Goal: Task Accomplishment & Management: Manage account settings

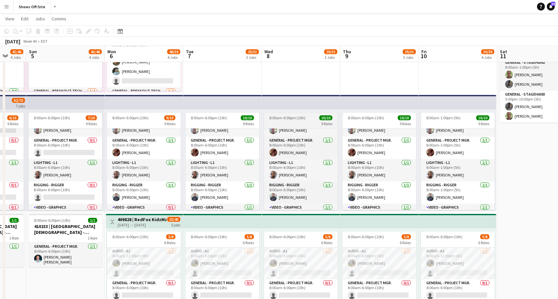
scroll to position [78, 0]
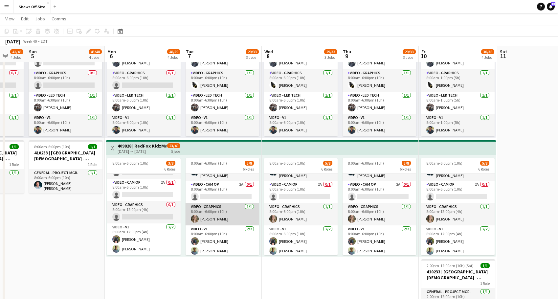
click at [218, 215] on app-card-role "Video - Graphics [DATE] 8:00am-6:00pm (10h) [PERSON_NAME]" at bounding box center [222, 214] width 74 height 22
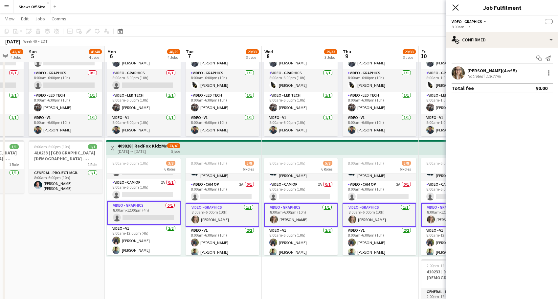
click at [454, 8] on icon at bounding box center [455, 7] width 6 height 6
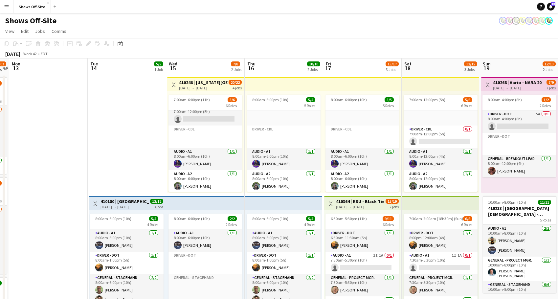
scroll to position [0, 250]
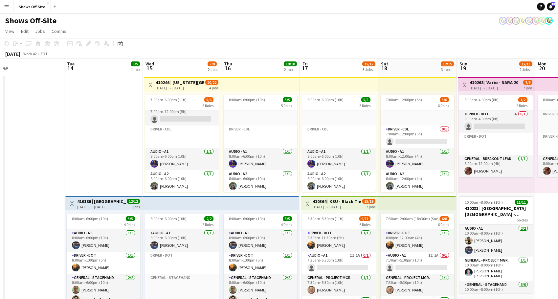
click at [188, 84] on h3 "410246 | [US_STATE][GEOGRAPHIC_DATA]- Fall Concert" at bounding box center [180, 82] width 49 height 6
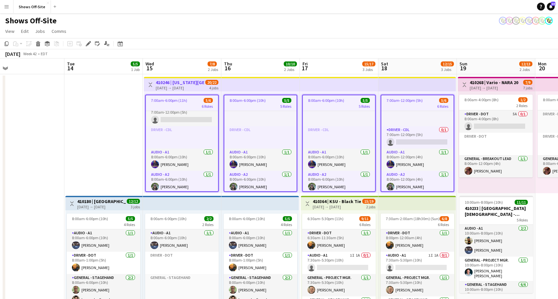
click at [188, 84] on h3 "410246 | [US_STATE][GEOGRAPHIC_DATA]- Fall Concert" at bounding box center [180, 82] width 49 height 6
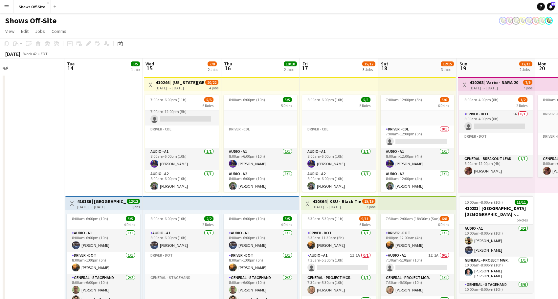
click at [157, 82] on h3 "410246 | [US_STATE][GEOGRAPHIC_DATA]- Fall Concert" at bounding box center [180, 82] width 49 height 6
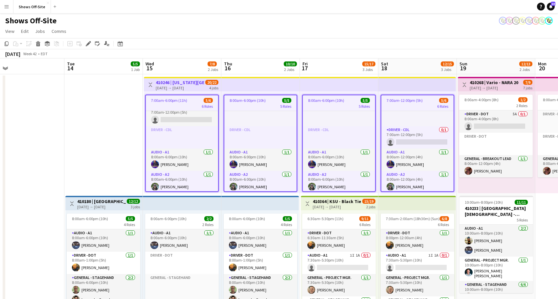
click at [171, 99] on span "7:00am-6:00pm (11h)" at bounding box center [169, 100] width 36 height 5
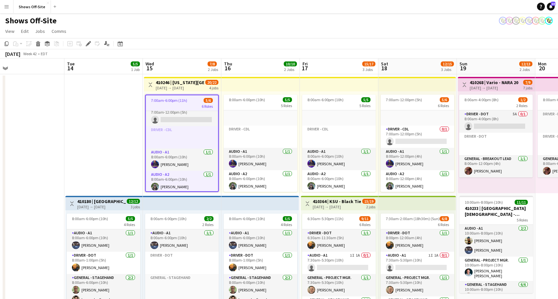
click at [170, 93] on div "7:00am-6:00pm (11h) 5/6 6 Roles Driver - CDL 0/1 7:00am-12:00pm (5h) single-neu…" at bounding box center [182, 142] width 77 height 102
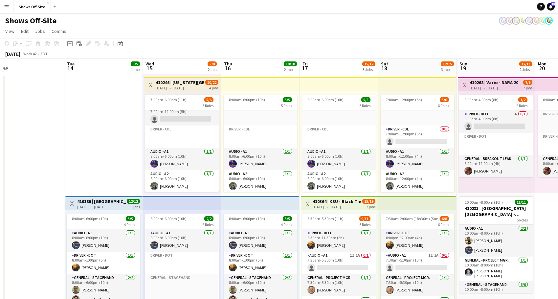
click at [170, 88] on div "[DATE] → [DATE]" at bounding box center [180, 87] width 49 height 5
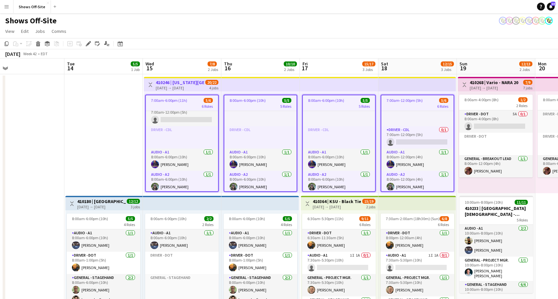
click at [170, 88] on div "[DATE] → [DATE]" at bounding box center [180, 87] width 49 height 5
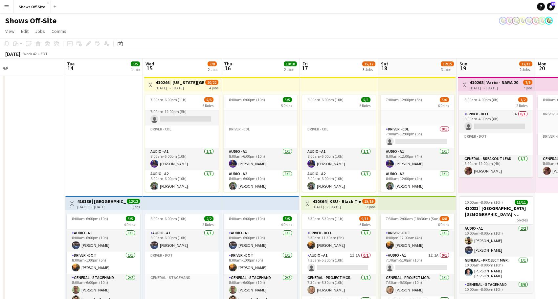
click at [152, 82] on app-icon "Toggle View" at bounding box center [150, 84] width 5 height 5
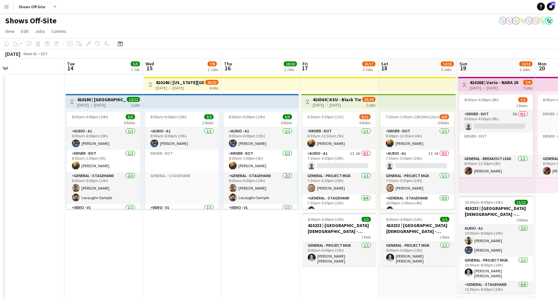
click at [152, 82] on app-icon "Toggle View" at bounding box center [150, 84] width 5 height 5
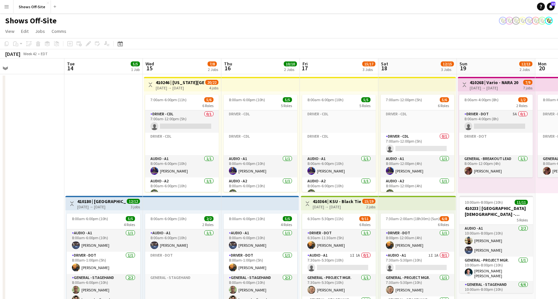
scroll to position [7, 0]
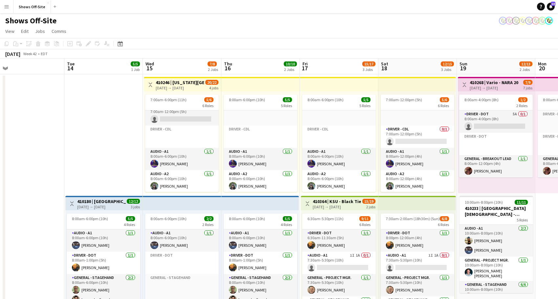
click at [191, 79] on h3 "410246 | [US_STATE][GEOGRAPHIC_DATA]- Fall Concert" at bounding box center [180, 82] width 49 height 6
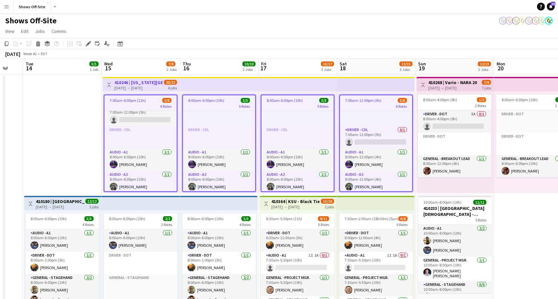
scroll to position [0, 292]
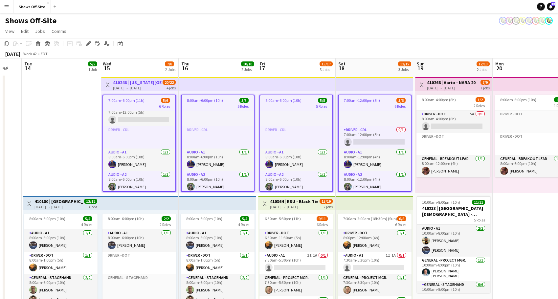
click at [246, 107] on span "5 Roles" at bounding box center [242, 106] width 11 height 5
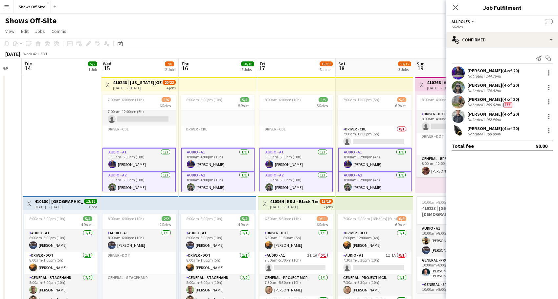
click at [550, 21] on span "--" at bounding box center [549, 21] width 8 height 5
click at [473, 21] on button "All roles" at bounding box center [463, 21] width 24 height 5
click at [493, 16] on app-options-switcher "All roles All roles Audio - A1 Audio - A2 General - Project Mgr. Lighting - L1 …" at bounding box center [502, 24] width 112 height 16
click at [456, 7] on icon at bounding box center [455, 7] width 6 height 6
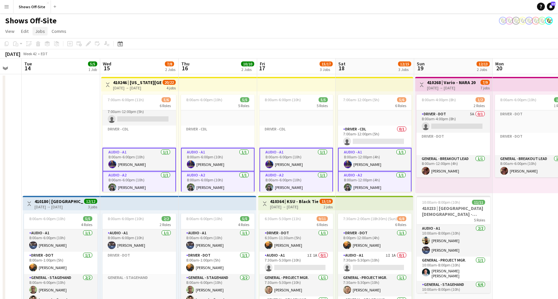
click at [38, 33] on span "Jobs" at bounding box center [40, 31] width 10 height 6
click at [53, 59] on div "New Job Edit Job Delete Job New Linked Job Edit Linked Jobs" at bounding box center [56, 74] width 46 height 72
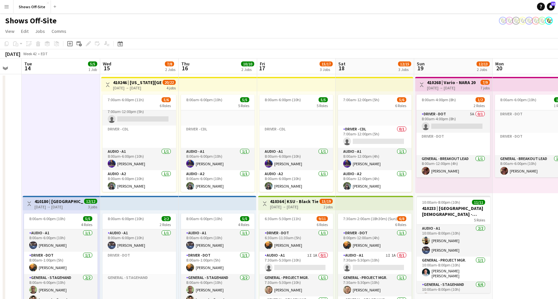
click at [123, 83] on h3 "410246 | [US_STATE][GEOGRAPHIC_DATA]- Fall Concert" at bounding box center [137, 82] width 49 height 6
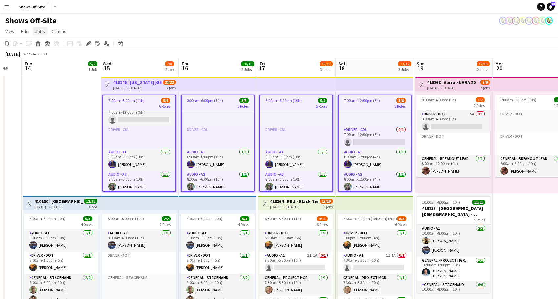
click at [45, 34] on link "Jobs" at bounding box center [40, 31] width 15 height 9
click at [53, 61] on span "Edit Job" at bounding box center [46, 59] width 16 height 6
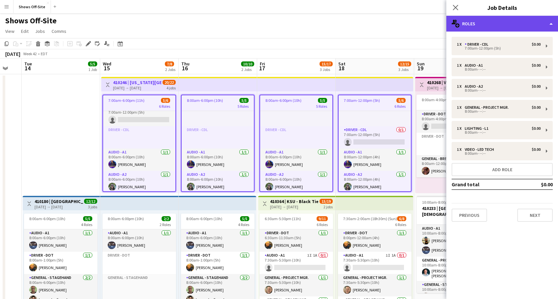
click at [552, 24] on div "multiple-users-add Roles" at bounding box center [502, 24] width 112 height 16
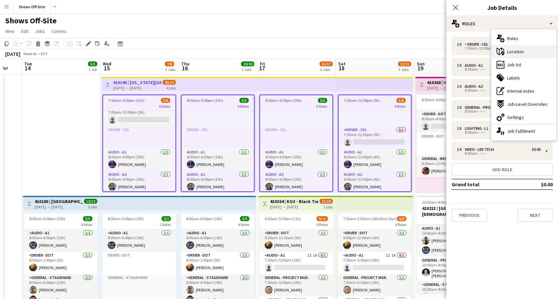
click at [528, 50] on div "maps-pin-1 Location" at bounding box center [523, 51] width 65 height 13
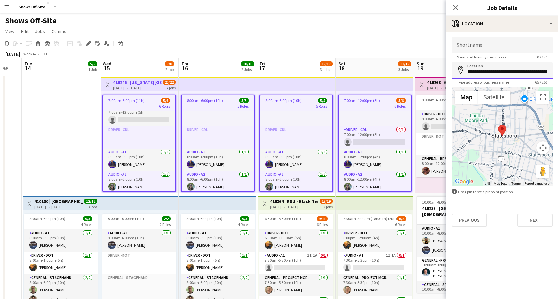
click at [504, 73] on input "**********" at bounding box center [501, 70] width 101 height 16
paste input
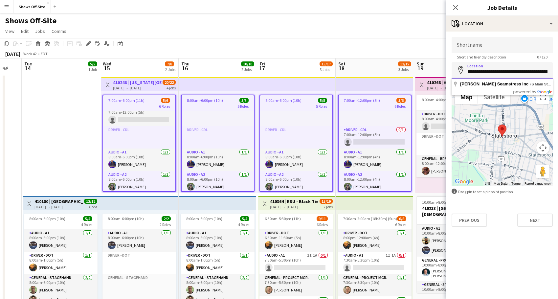
type input "**********"
click button "Next" at bounding box center [534, 219] width 35 height 13
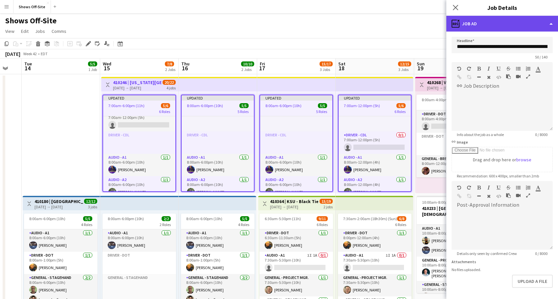
click at [534, 23] on div "ads-window Job Ad" at bounding box center [502, 24] width 112 height 16
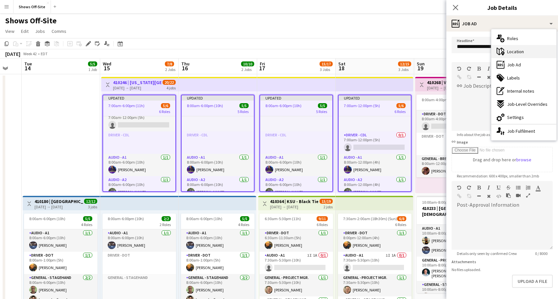
click at [525, 52] on div "maps-pin-1 Location" at bounding box center [523, 51] width 65 height 13
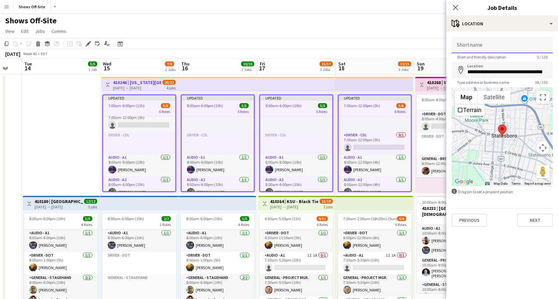
click at [461, 44] on input "Shortname" at bounding box center [501, 45] width 101 height 16
type input "**********"
click at [456, 7] on icon "Close pop-in" at bounding box center [455, 7] width 6 height 6
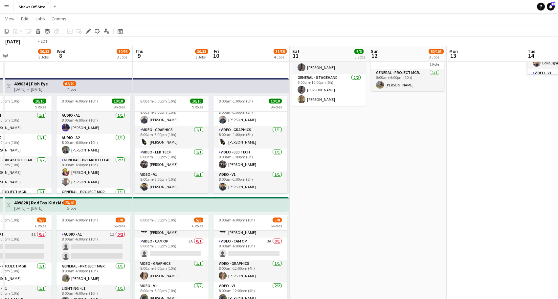
scroll to position [114, 0]
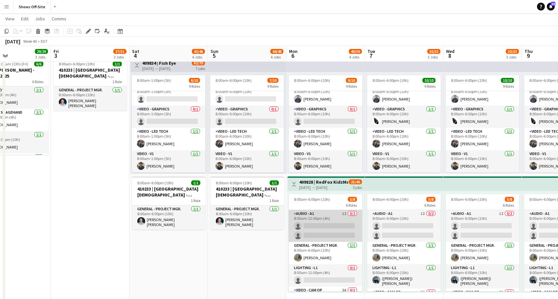
click at [329, 218] on app-card-role "Audio - A1 1I 0/2 8:00am-12:00pm (4h) single-neutral-actions single-neutral-act…" at bounding box center [326, 226] width 74 height 32
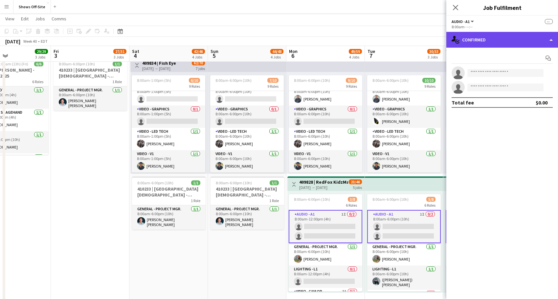
click at [541, 41] on div "single-neutral-actions-check-2 Confirmed" at bounding box center [502, 40] width 112 height 16
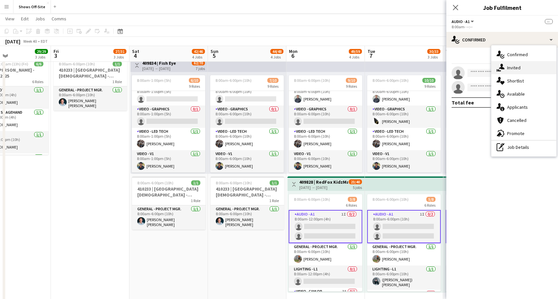
click at [523, 64] on div "single-neutral-actions-share-1 Invited" at bounding box center [523, 67] width 65 height 13
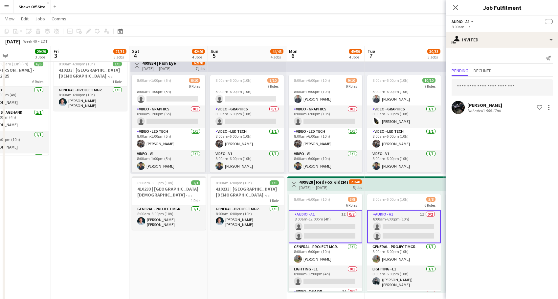
click at [493, 105] on div "[PERSON_NAME]" at bounding box center [484, 105] width 35 height 6
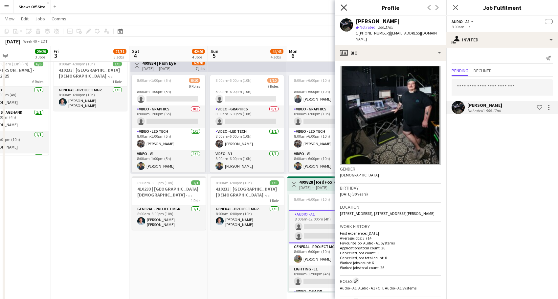
click at [345, 6] on icon at bounding box center [343, 7] width 6 height 6
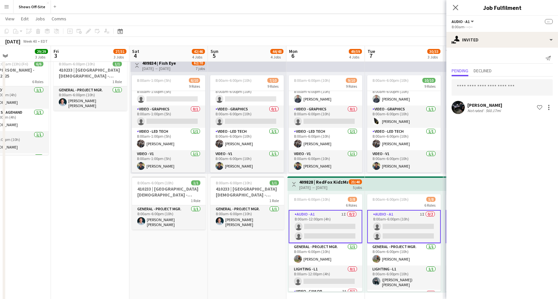
click at [252, 261] on app-date-cell "8:00am-6:00pm (10h) 15/15 9 Roles Audio - A1 [DATE] 8:00am-6:00pm (10h) [PERSON…" at bounding box center [247, 170] width 78 height 707
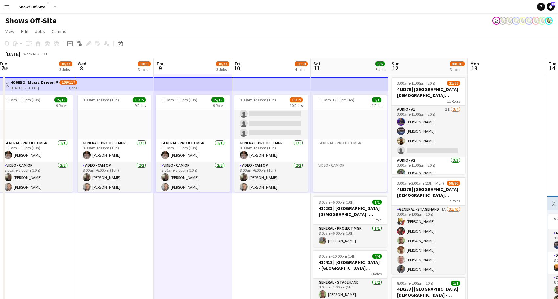
click at [395, 29] on app-page-menu "View Day view expanded Day view collapsed Month view Date picker Jump to [DATE]…" at bounding box center [279, 32] width 558 height 12
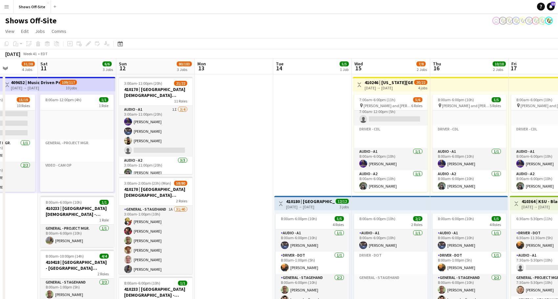
scroll to position [0, 285]
